Goal: Task Accomplishment & Management: Manage account settings

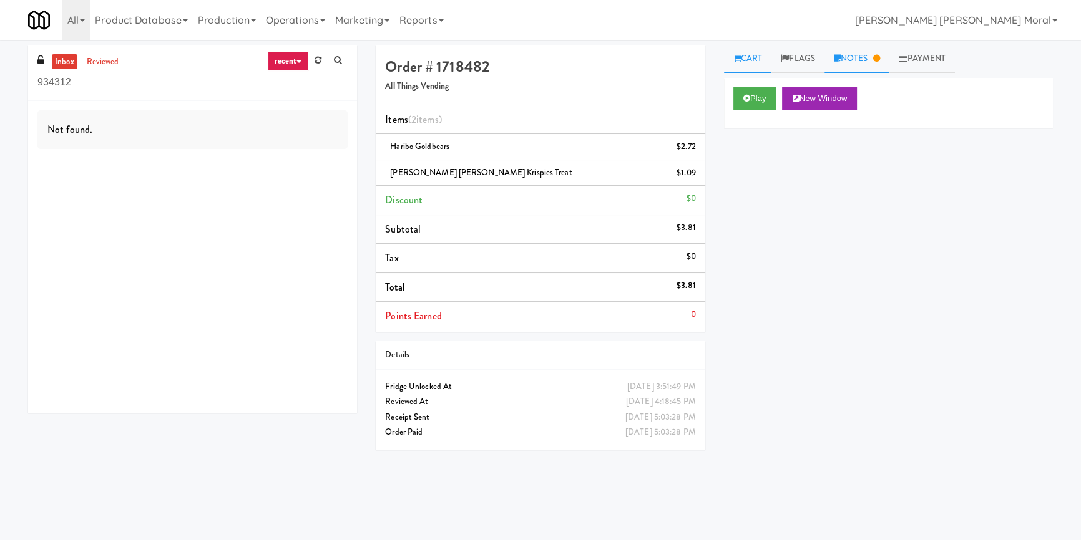
click at [852, 51] on link "Notes" at bounding box center [856, 59] width 65 height 28
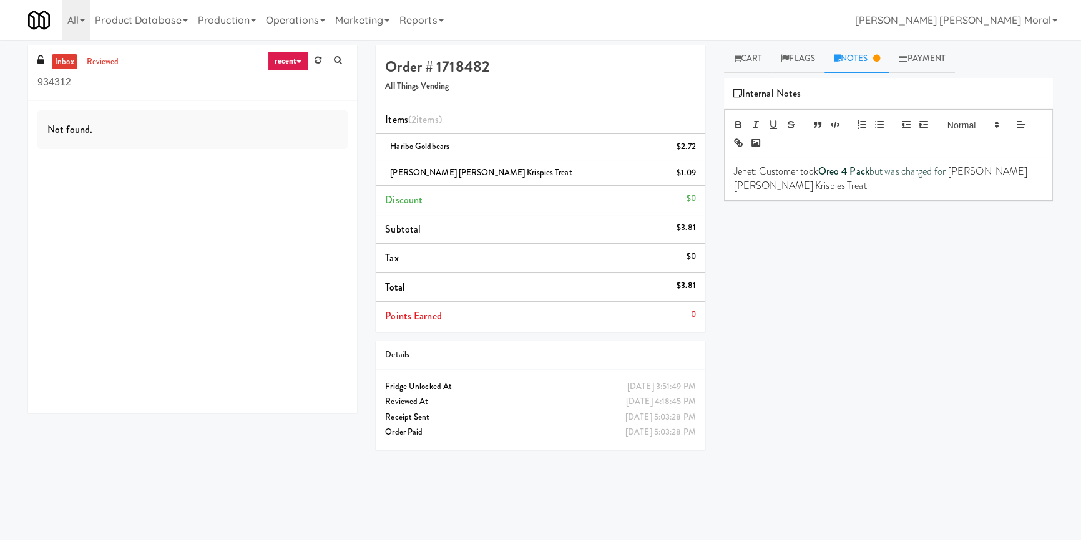
click at [824, 266] on div "Play New Window Primary Flag Clear Flag if unable to determine what was taken o…" at bounding box center [888, 312] width 329 height 468
click at [740, 62] on icon at bounding box center [736, 58] width 7 height 8
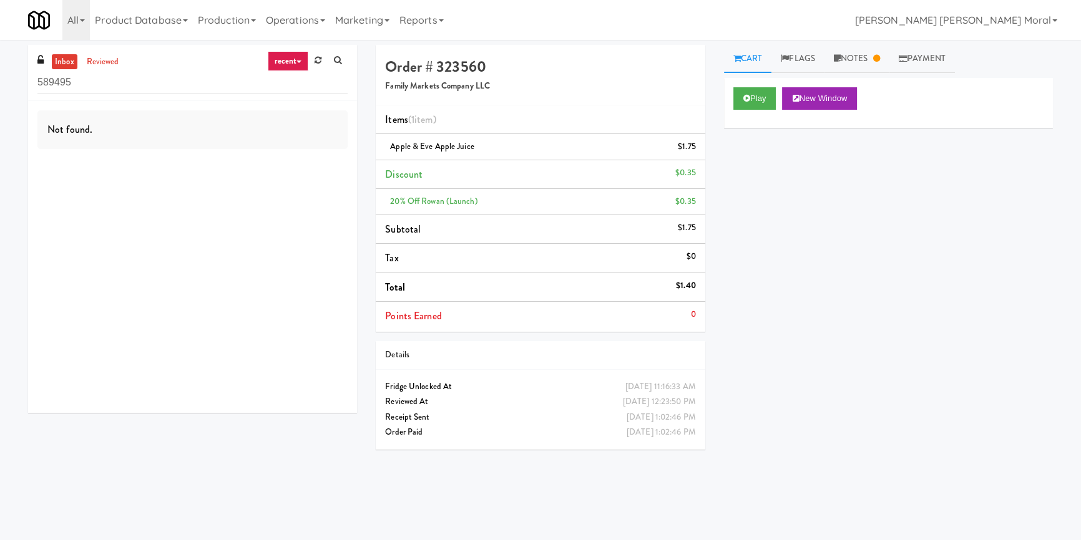
drag, startPoint x: 82, startPoint y: 84, endPoint x: 0, endPoint y: 89, distance: 81.9
click at [0, 89] on div "inbox reviewed recent all unclear take inventory issue suspicious failed recent…" at bounding box center [540, 290] width 1081 height 490
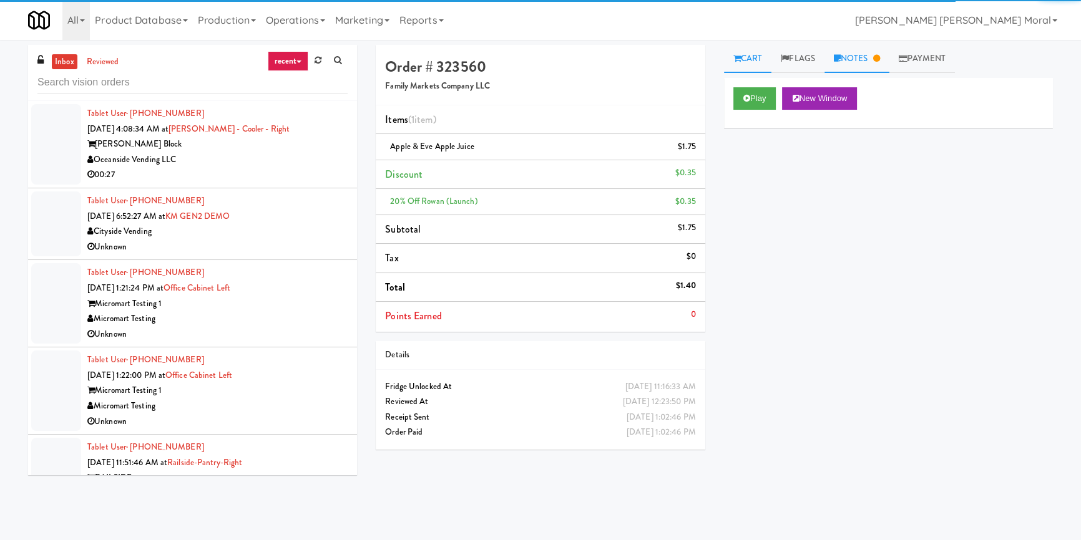
click at [868, 58] on link "Notes" at bounding box center [856, 59] width 65 height 28
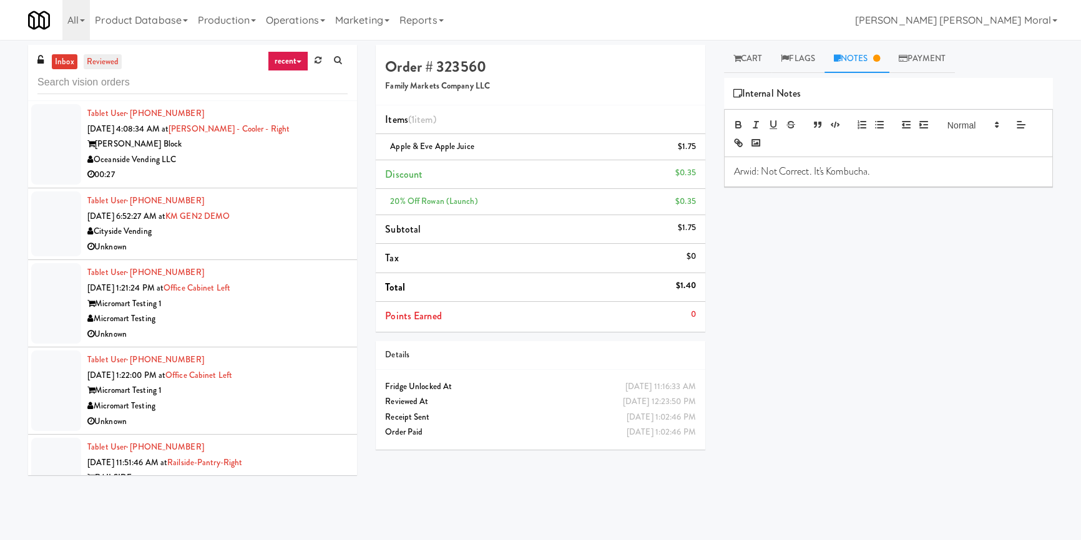
click at [97, 59] on link "reviewed" at bounding box center [103, 62] width 39 height 16
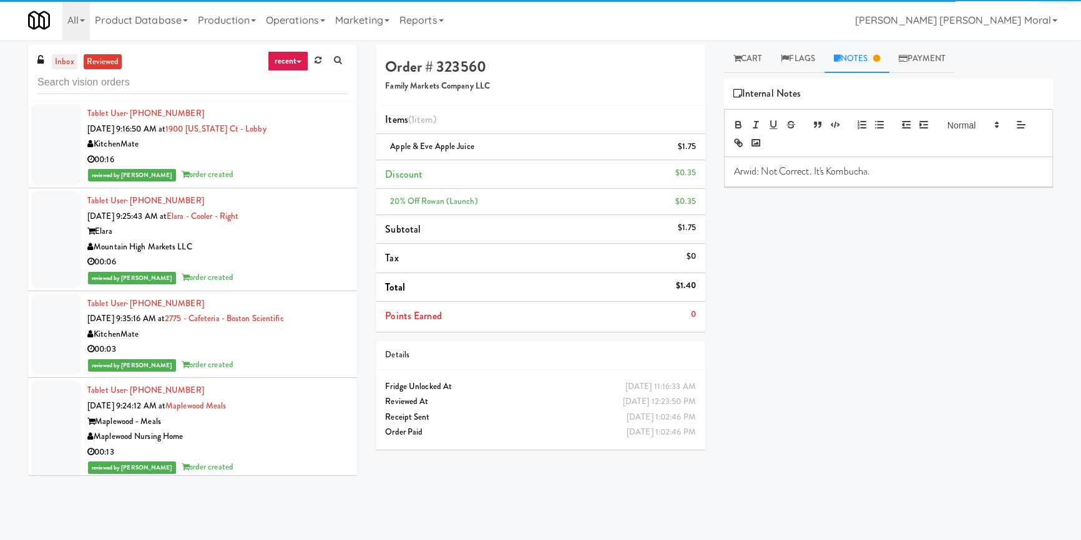
click at [64, 61] on link "inbox" at bounding box center [65, 62] width 26 height 16
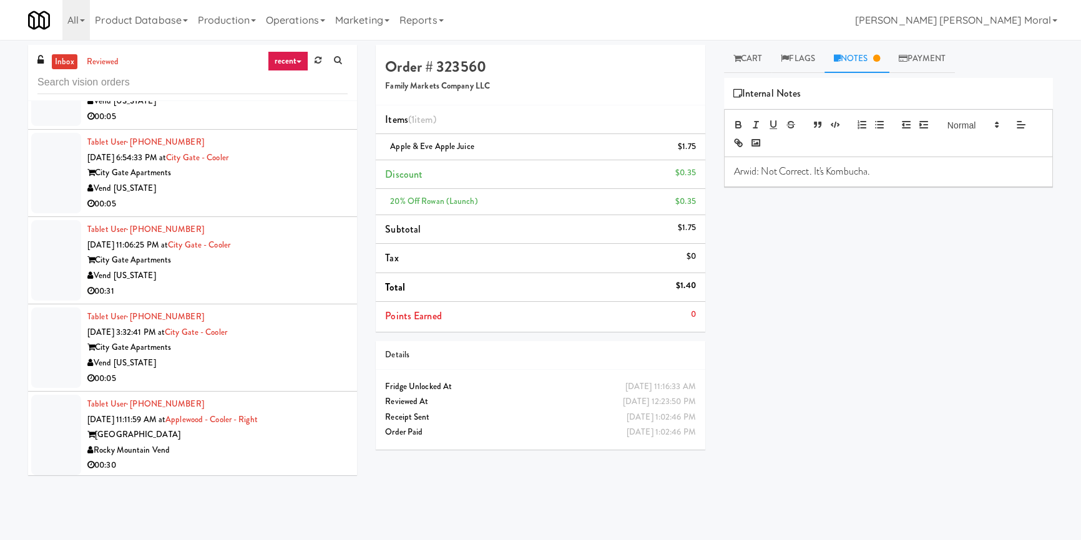
scroll to position [567, 0]
